Goal: Find specific page/section: Find specific page/section

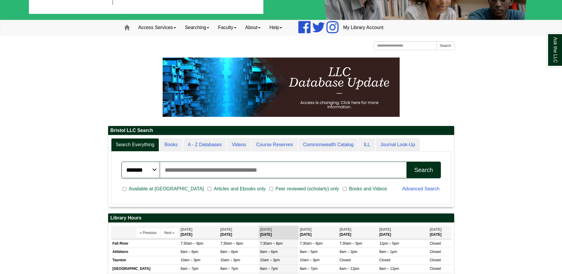
scroll to position [30, 0]
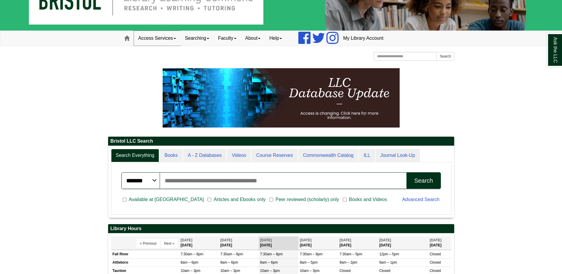
click at [178, 37] on link "Access Services" at bounding box center [157, 38] width 46 height 15
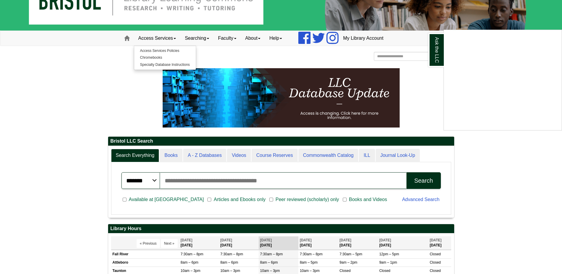
click at [260, 53] on div "Ask the LLC" at bounding box center [281, 137] width 562 height 274
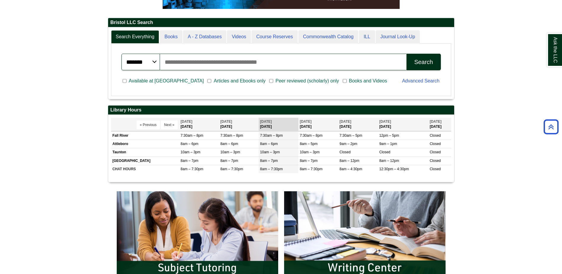
scroll to position [71, 346]
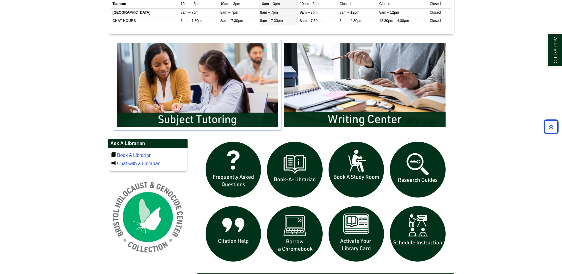
click at [255, 60] on img "slideshow" at bounding box center [197, 85] width 167 height 90
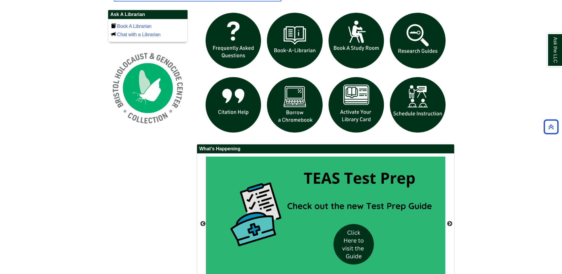
scroll to position [414, 0]
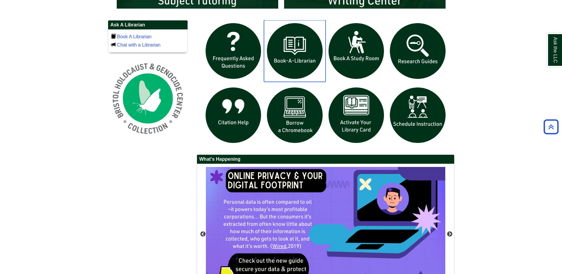
click at [303, 49] on img "slideshow" at bounding box center [295, 51] width 62 height 62
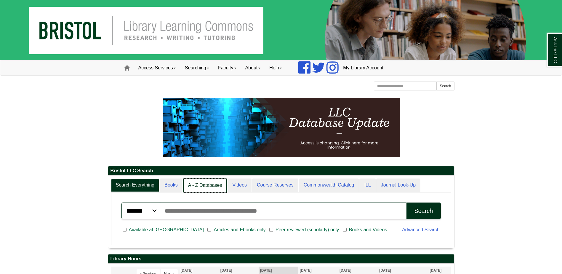
scroll to position [3, 3]
click at [189, 183] on link "A - Z Databases" at bounding box center [205, 185] width 44 height 14
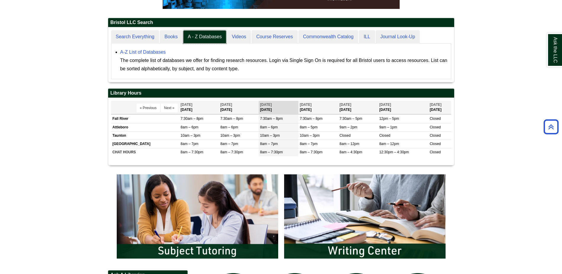
scroll to position [55, 346]
click at [149, 53] on link "A-Z List of Databases" at bounding box center [143, 51] width 46 height 5
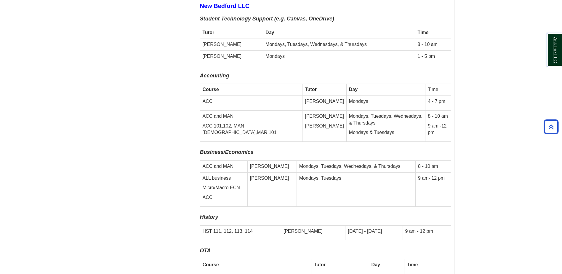
scroll to position [2250, 0]
